Goal: Navigation & Orientation: Find specific page/section

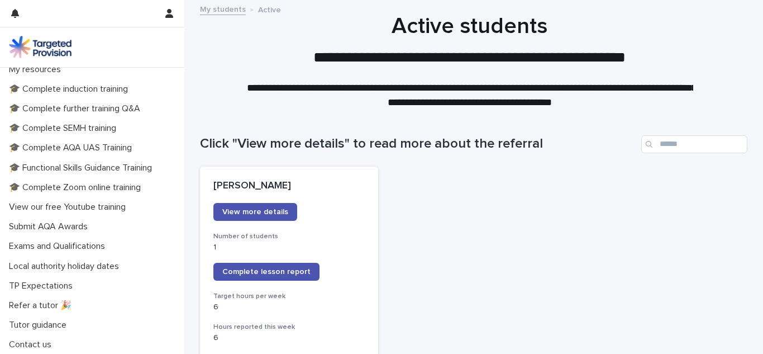
scroll to position [363, 0]
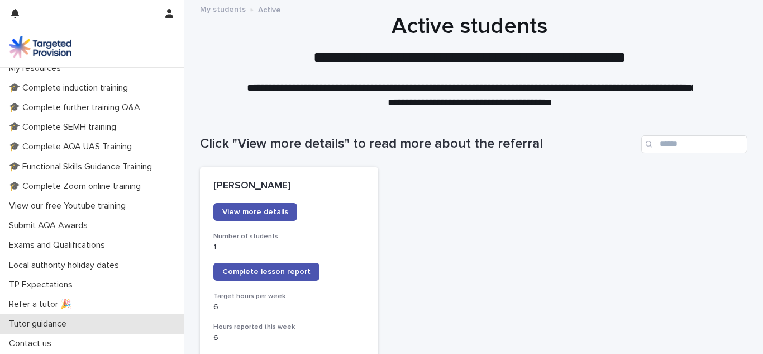
click at [175, 315] on div "Tutor guidance" at bounding box center [92, 324] width 184 height 20
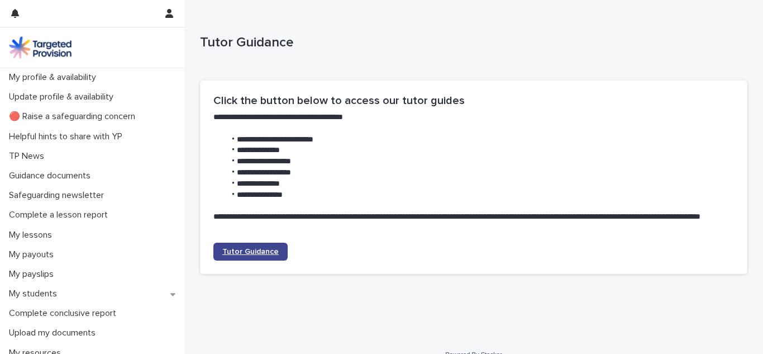
click at [231, 249] on span "Tutor Guidance" at bounding box center [250, 251] width 56 height 8
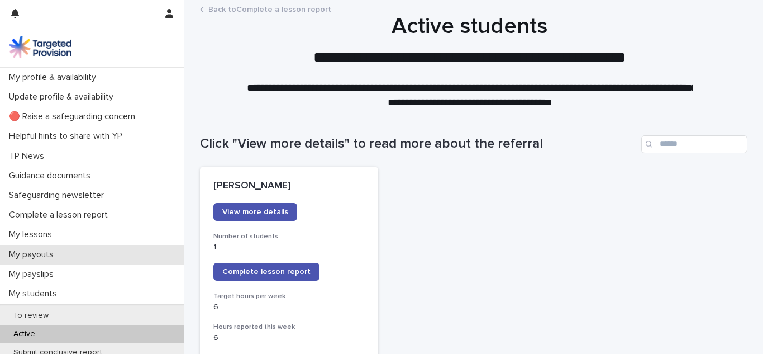
click at [72, 249] on div "My payouts" at bounding box center [92, 255] width 184 height 20
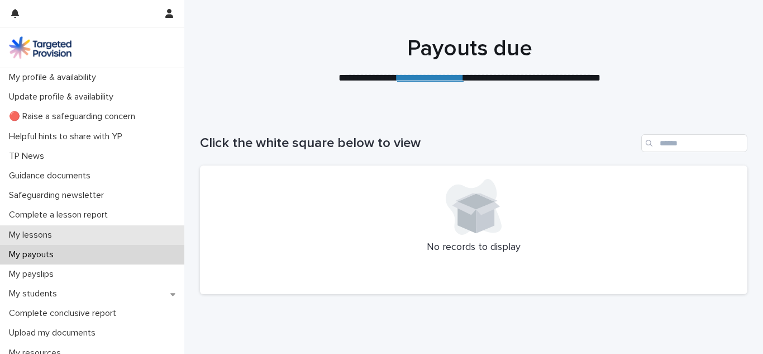
click at [25, 238] on p "My lessons" at bounding box center [32, 235] width 56 height 11
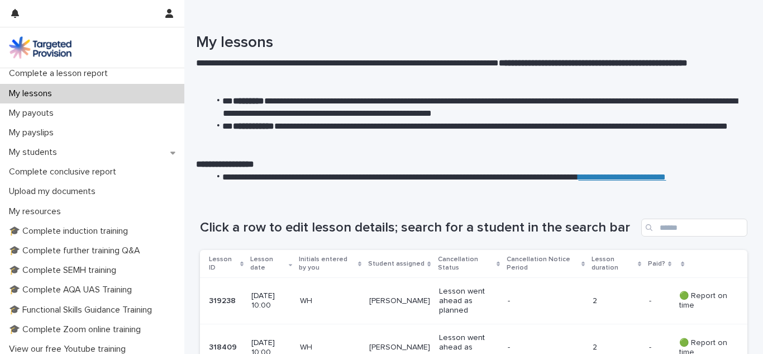
scroll to position [112, 0]
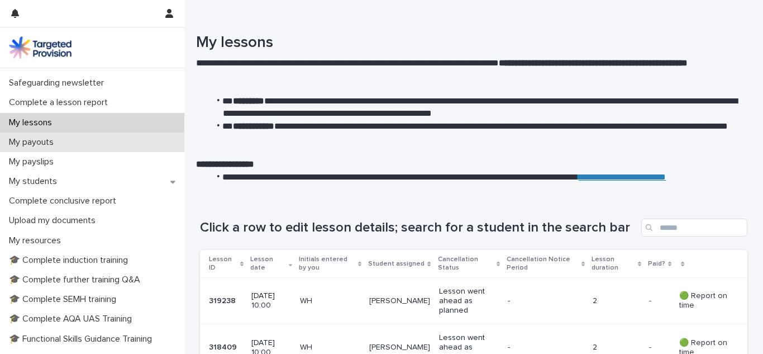
click at [54, 144] on p "My payouts" at bounding box center [33, 142] width 58 height 11
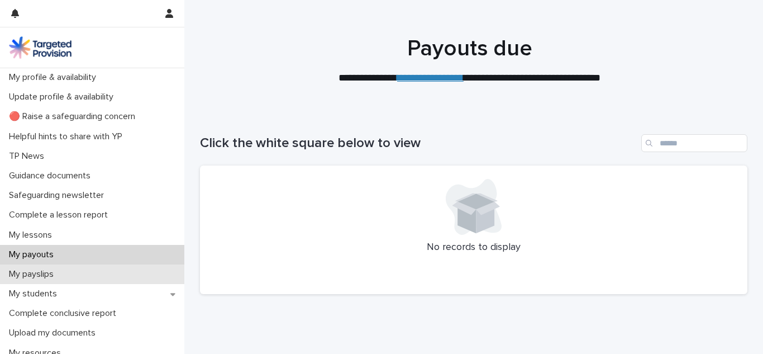
click at [51, 274] on p "My payslips" at bounding box center [33, 274] width 58 height 11
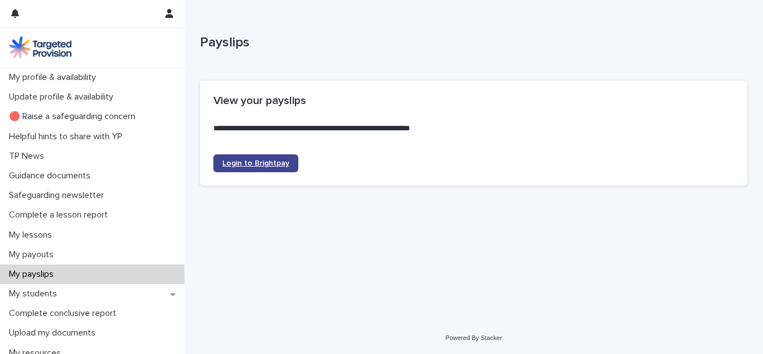
click at [265, 163] on span "Login to Brightpay" at bounding box center [255, 163] width 67 height 8
